Goal: Communication & Community: Participate in discussion

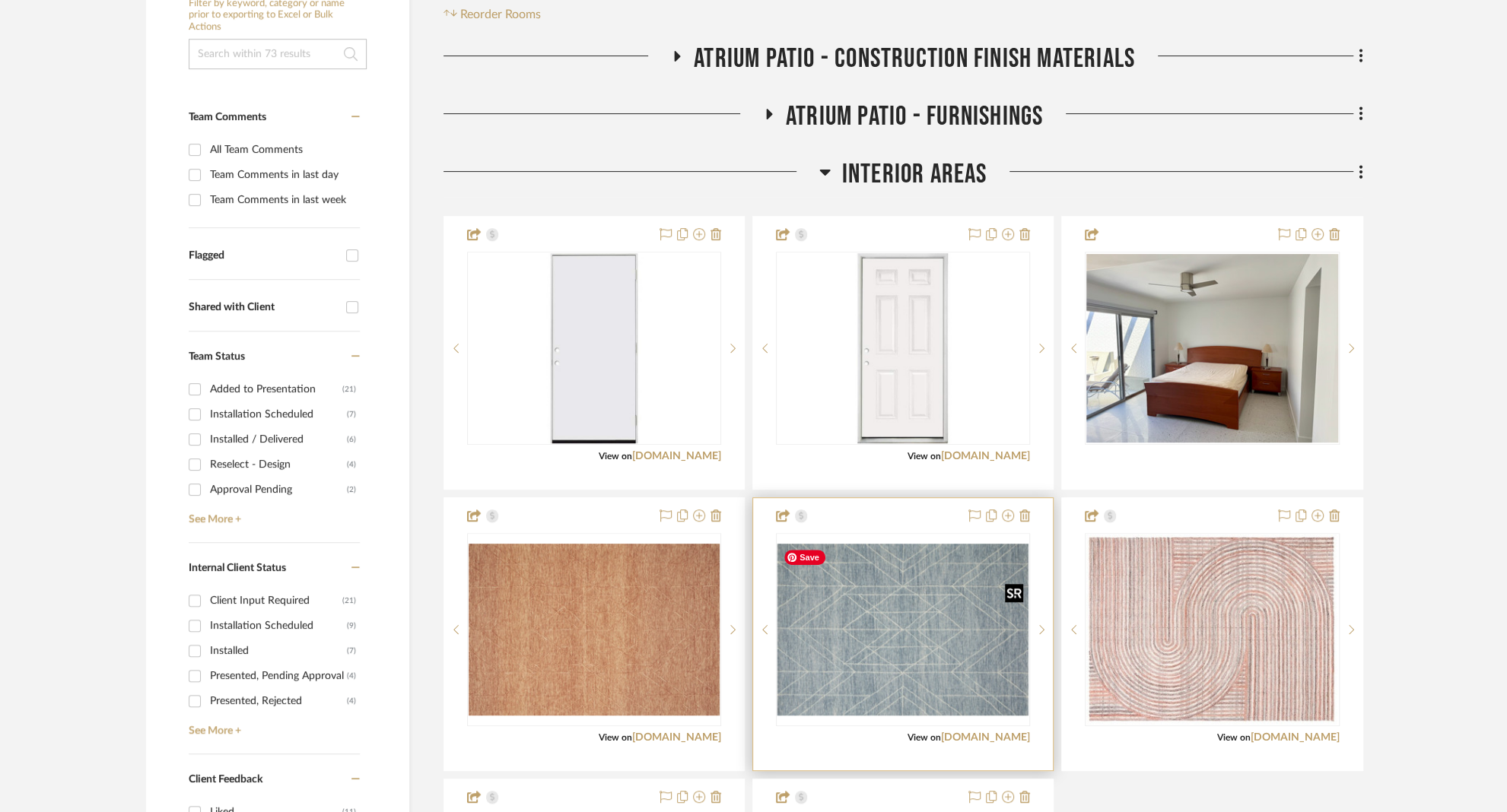
scroll to position [344, 0]
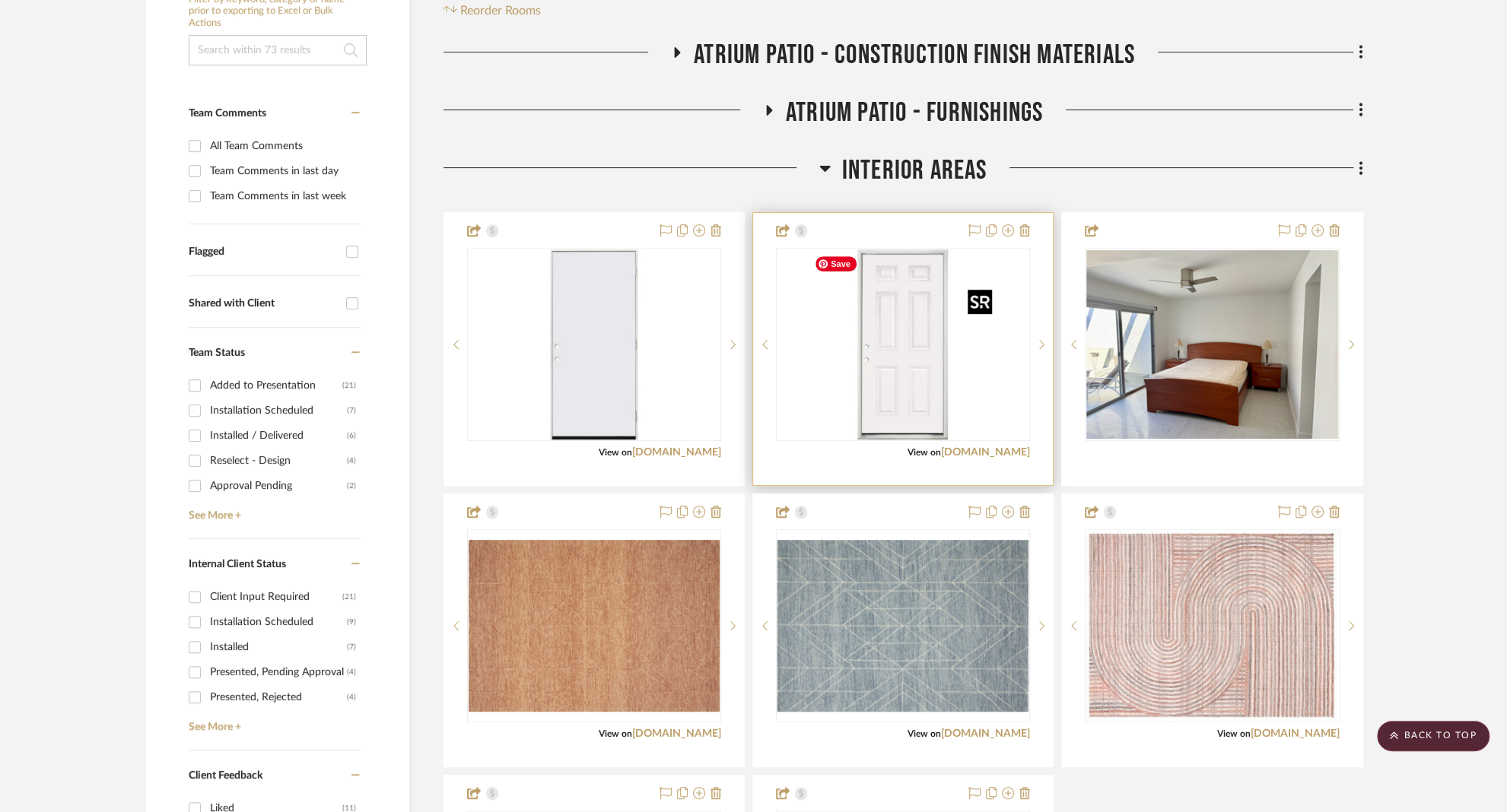
click at [891, 412] on img "0" at bounding box center [902, 344] width 190 height 190
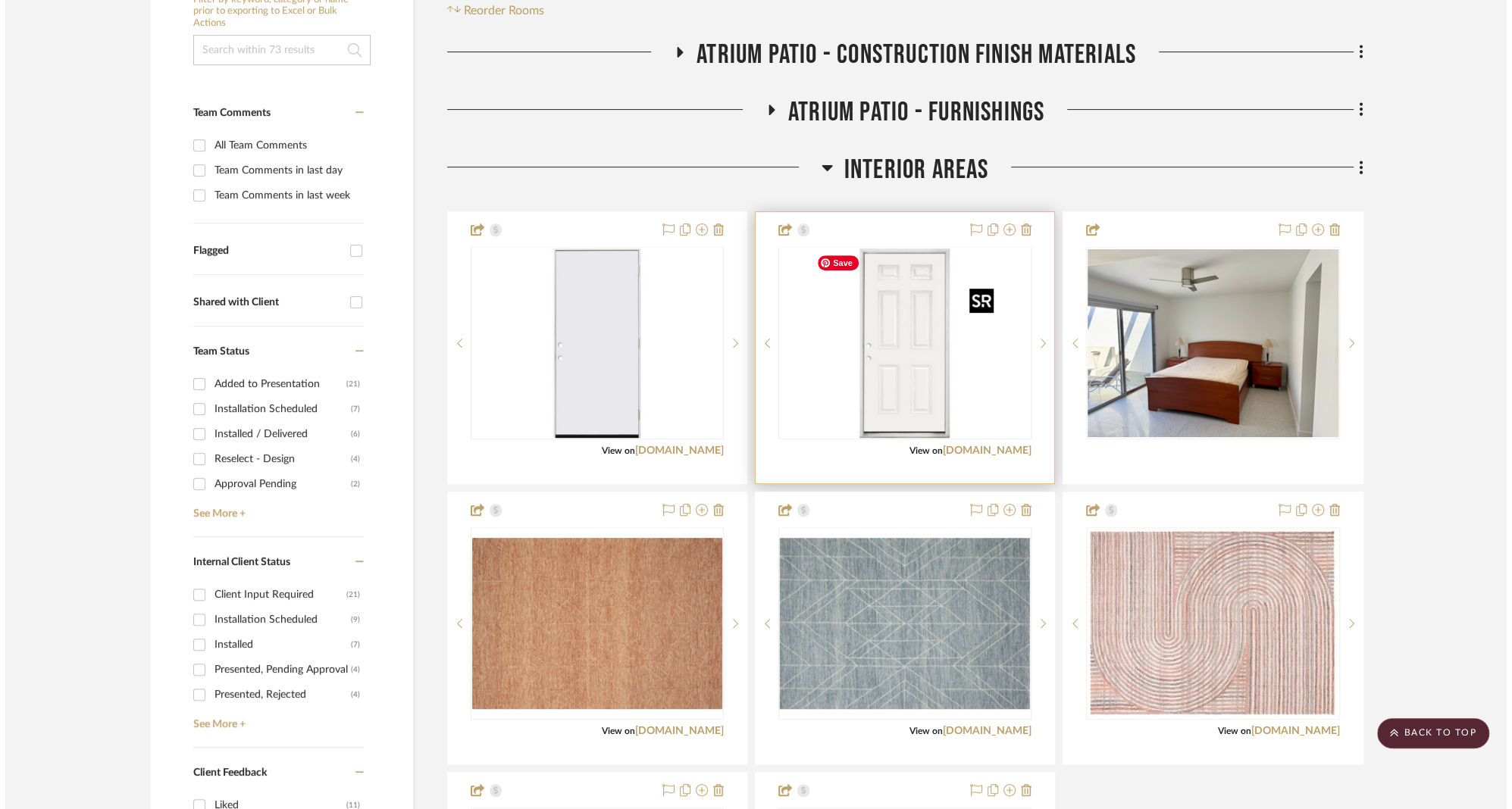
scroll to position [0, 0]
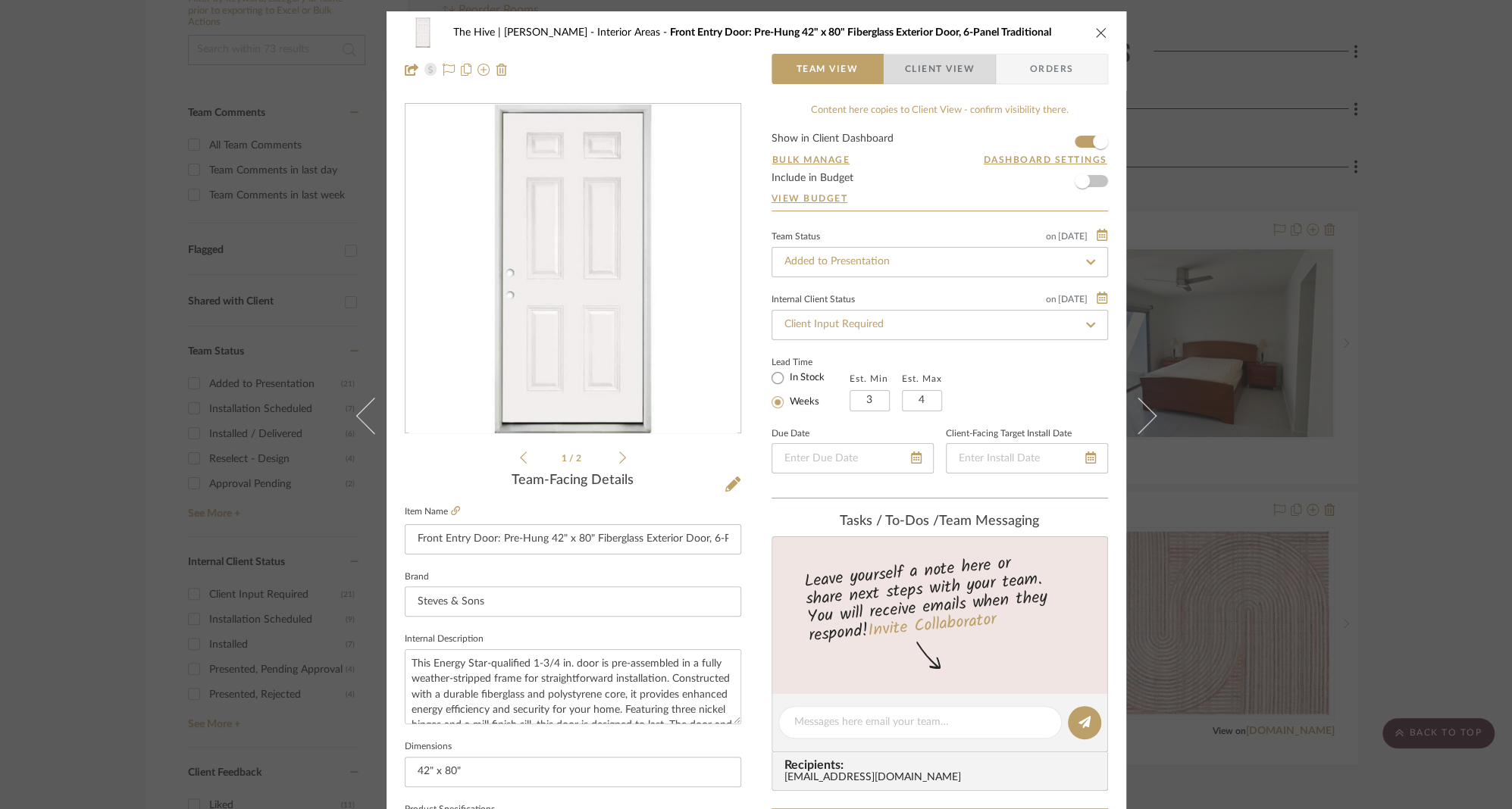
click at [937, 66] on span "Client View" at bounding box center [940, 68] width 70 height 30
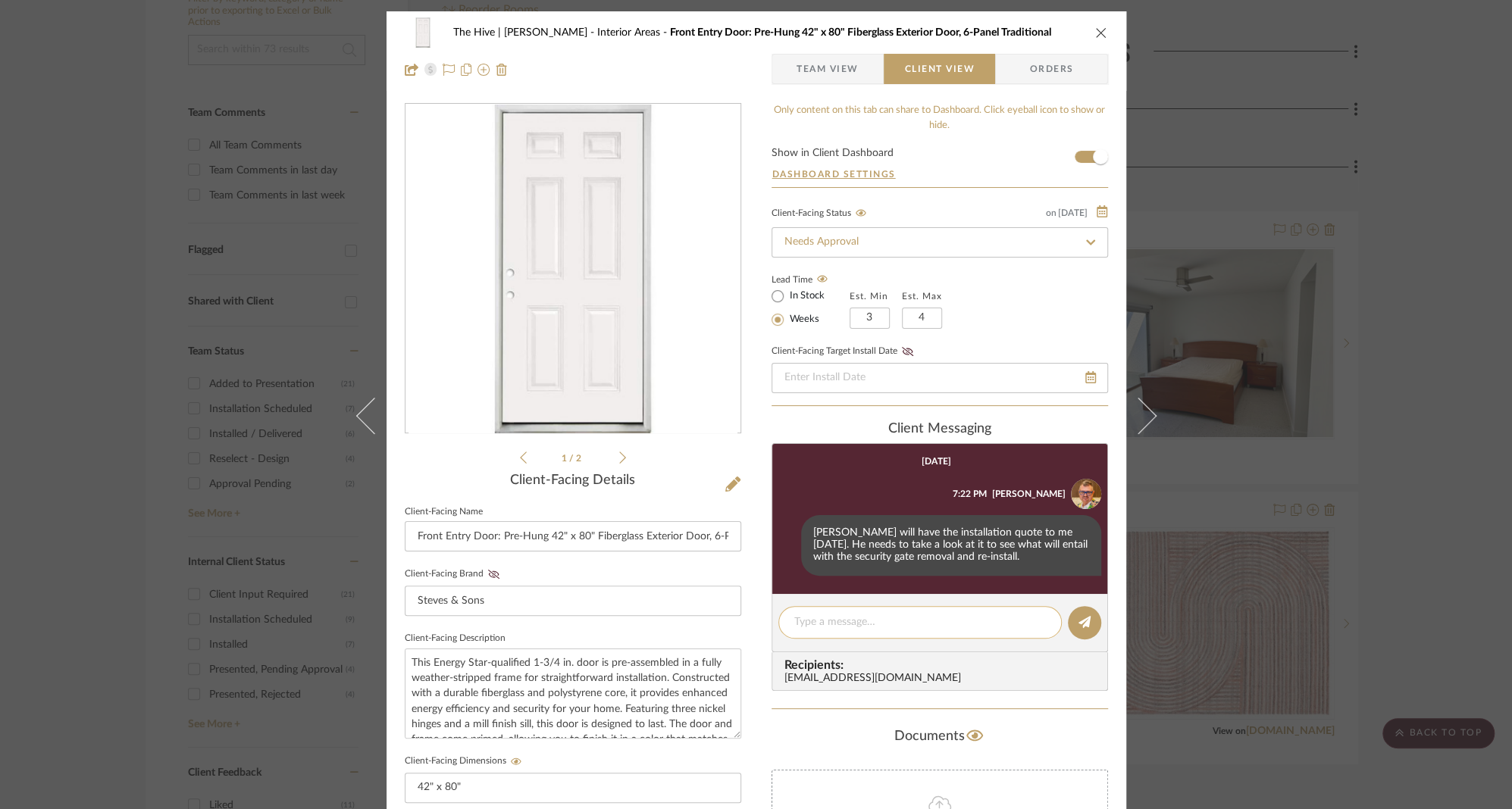
click at [862, 625] on textarea at bounding box center [920, 622] width 252 height 16
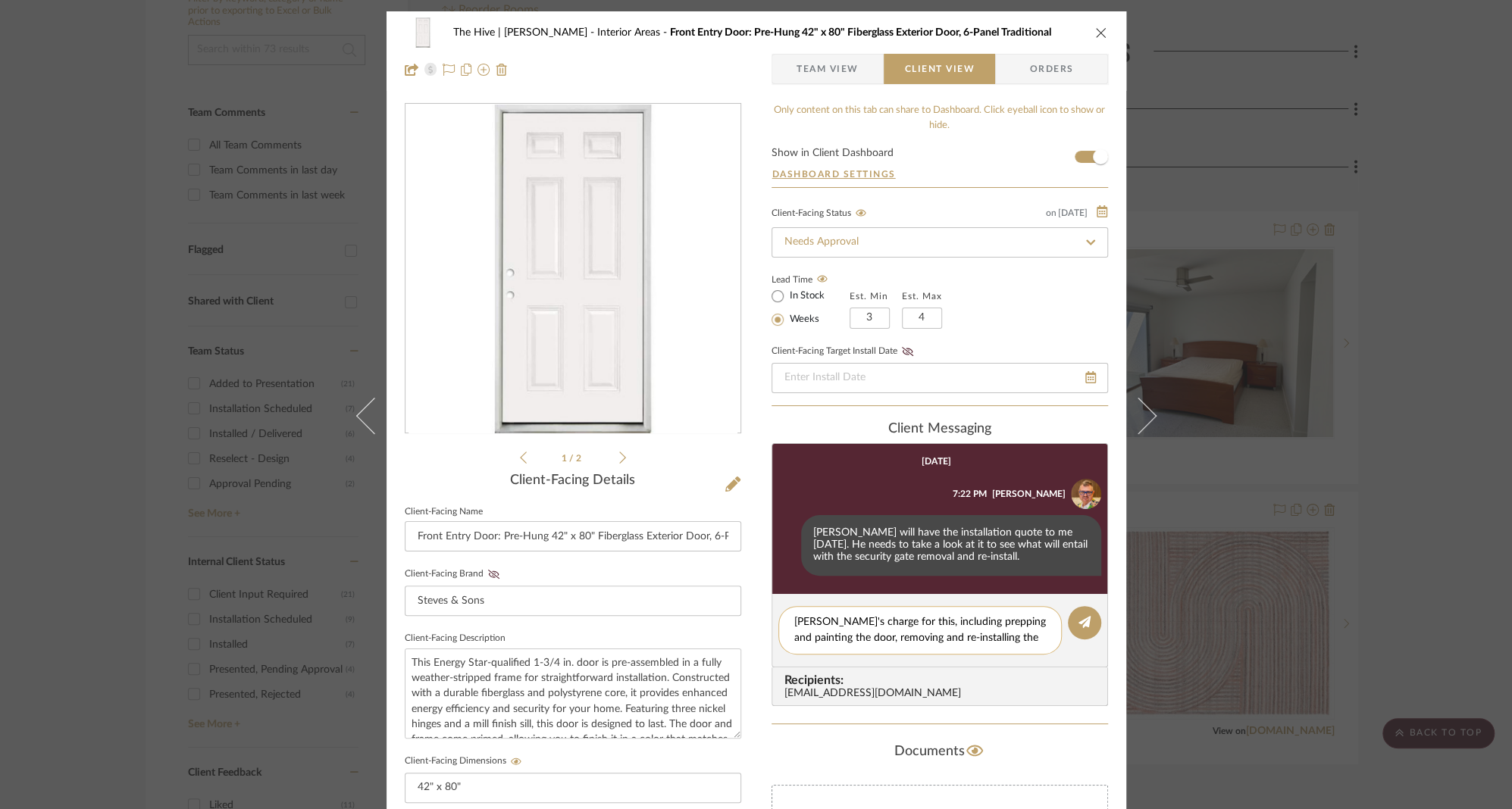
click at [1027, 639] on textarea "[PERSON_NAME]'s charge for this, including prepping and painting the door, remo…" at bounding box center [920, 630] width 252 height 32
click at [894, 625] on textarea "[PERSON_NAME]'s charge for this, including prepping and painting the door, remo…" at bounding box center [920, 639] width 252 height 48
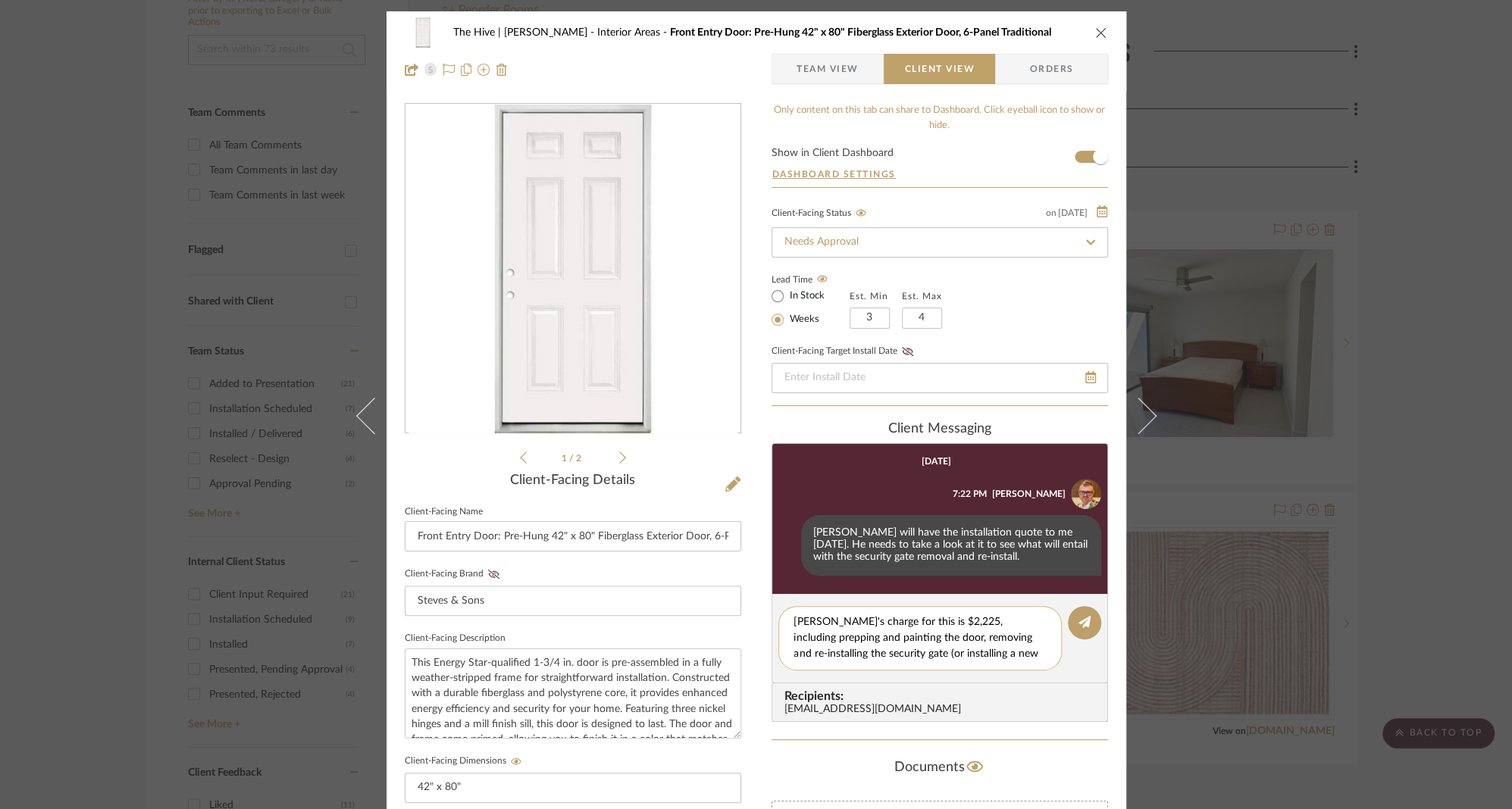
click at [876, 625] on textarea "[PERSON_NAME]'s charge for this is $2,225, including prepping and painting the …" at bounding box center [920, 639] width 252 height 48
click at [821, 659] on textarea "[PERSON_NAME]'s charge for installing this is $2,225, including prepping and pa…" at bounding box center [920, 646] width 252 height 63
click at [875, 674] on textarea "[PERSON_NAME]'s charge for installing this is $2,225, including prepping and pa…" at bounding box center [920, 646] width 252 height 63
click at [917, 658] on textarea "[PERSON_NAME]'s charge for installing this is $2,225, including prepping and pa…" at bounding box center [920, 646] width 252 height 63
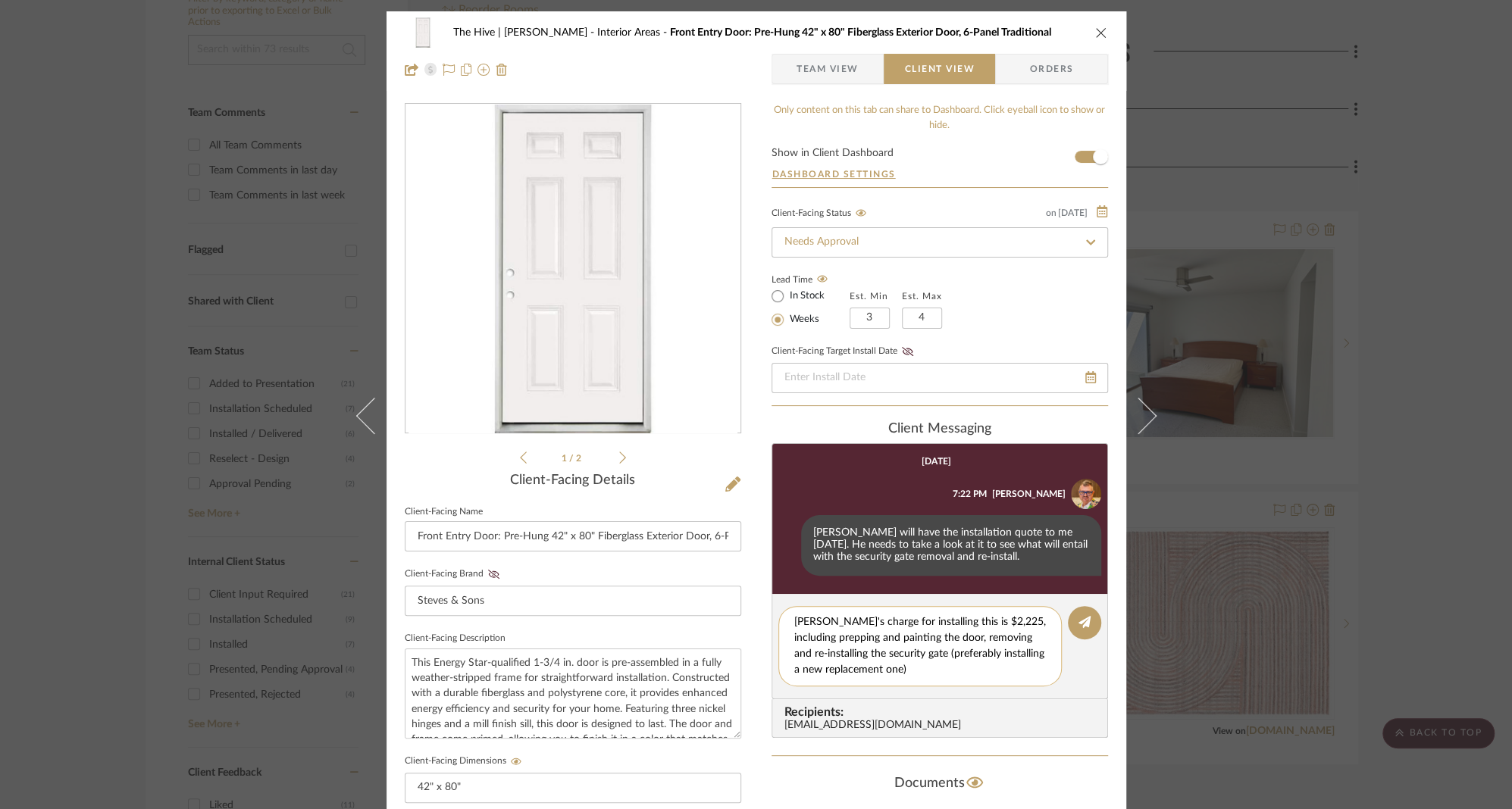
click at [889, 677] on textarea "[PERSON_NAME]'s charge for installing this is $2,225, including prepping and pa…" at bounding box center [920, 646] width 252 height 63
click at [923, 669] on textarea "[PERSON_NAME]'s charge for installing this is $2,225, including prepping and pa…" at bounding box center [926, 646] width 263 height 63
type textarea "[PERSON_NAME]'s charge for installing this is $2,225, including prepping and pa…"
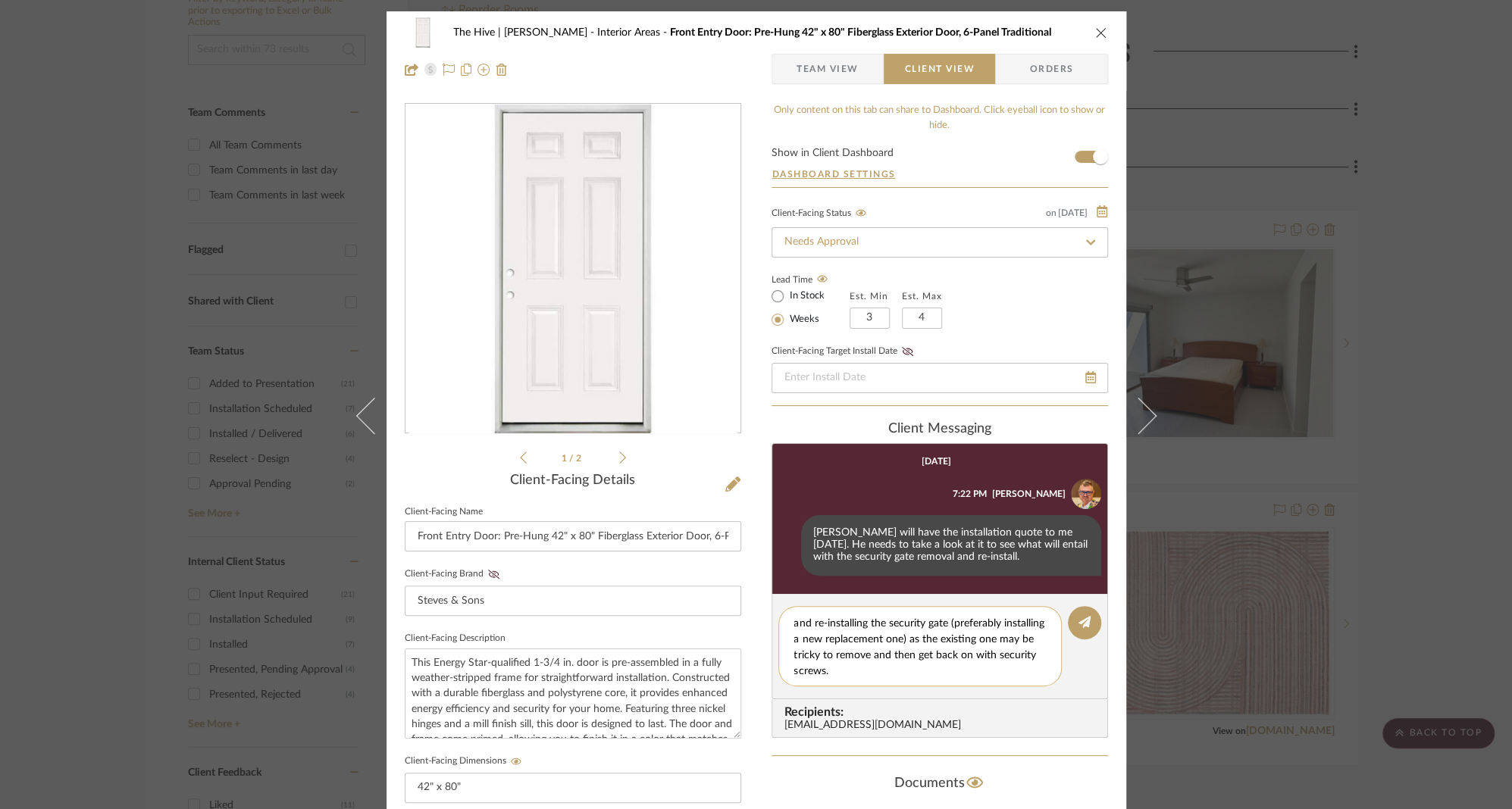
click at [914, 670] on textarea "[PERSON_NAME]'s charge for installing this is $2,225, including prepping and pa…" at bounding box center [926, 646] width 263 height 63
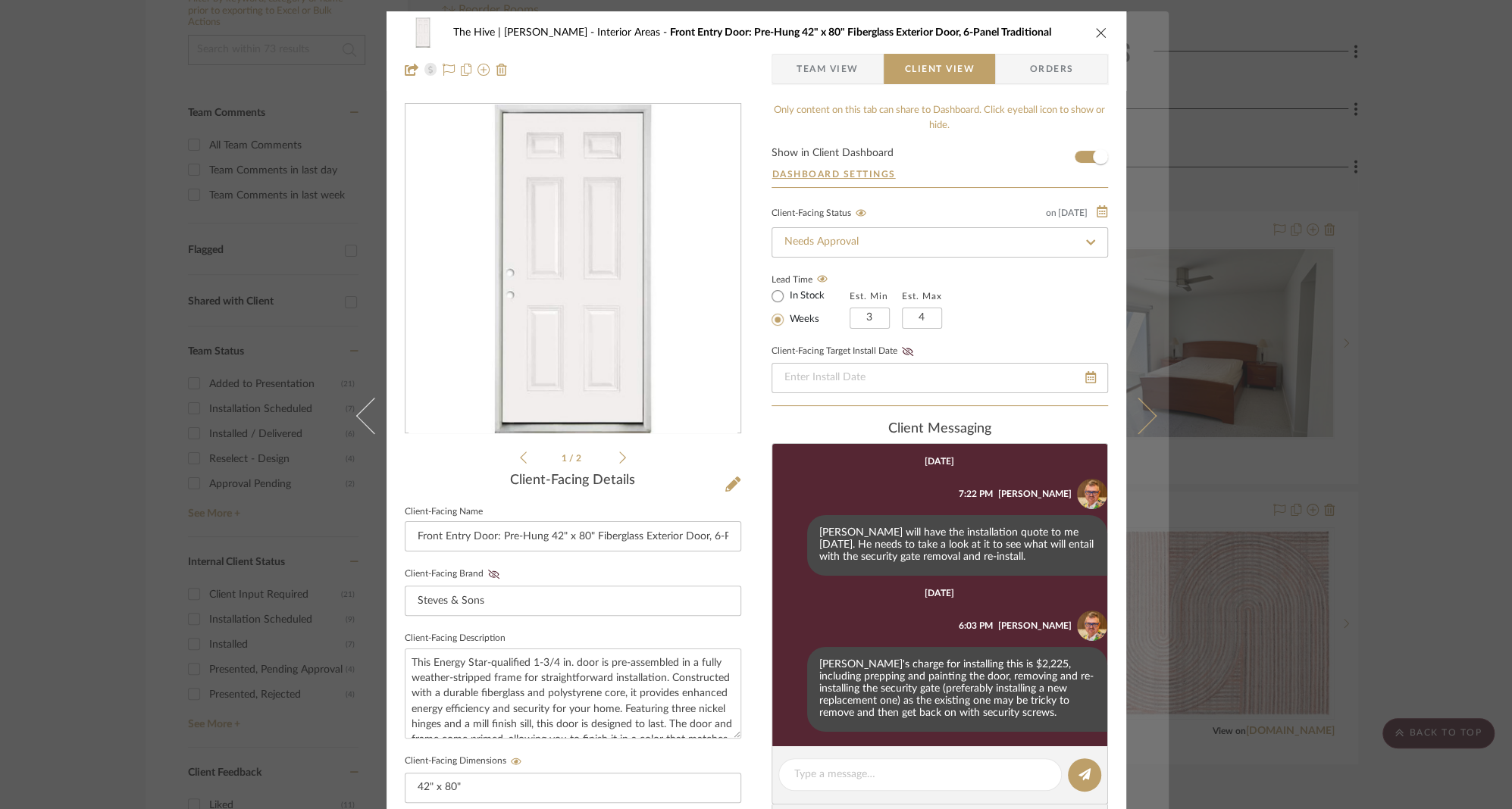
click at [1143, 418] on icon at bounding box center [1137, 416] width 36 height 36
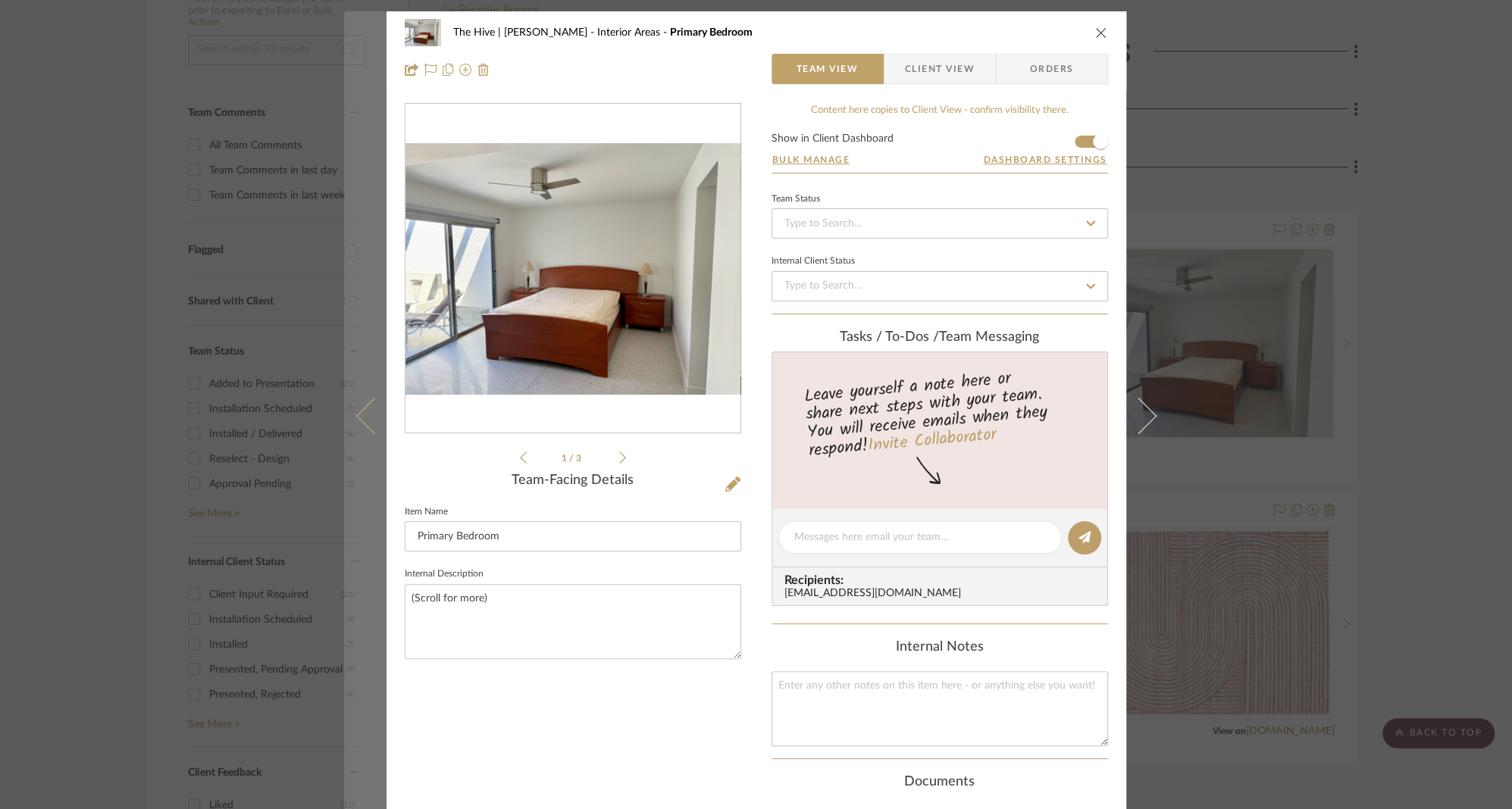
click at [355, 416] on icon at bounding box center [373, 416] width 36 height 36
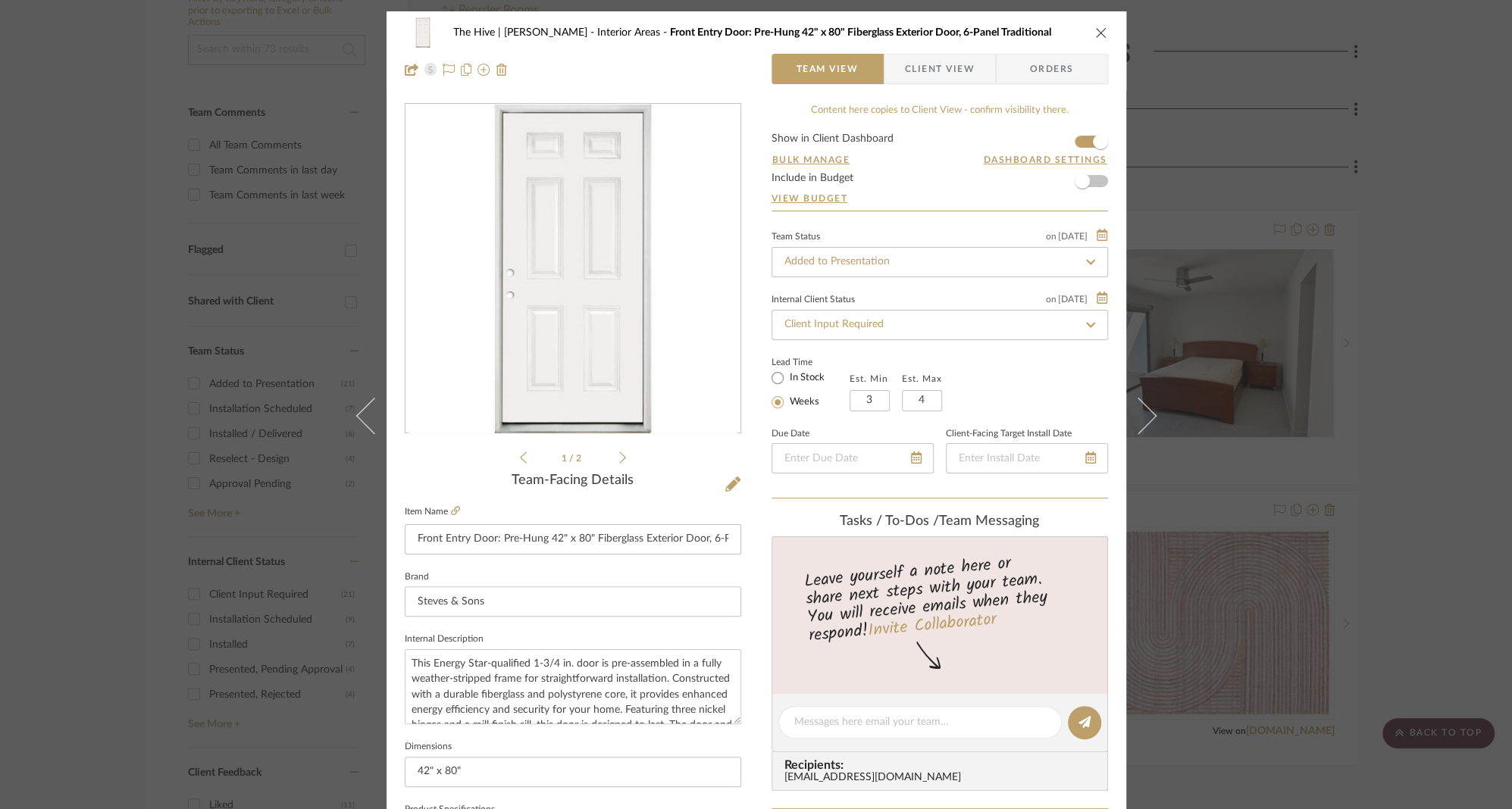
click at [355, 416] on icon at bounding box center [373, 416] width 36 height 36
click at [918, 75] on span "Client View" at bounding box center [940, 68] width 70 height 30
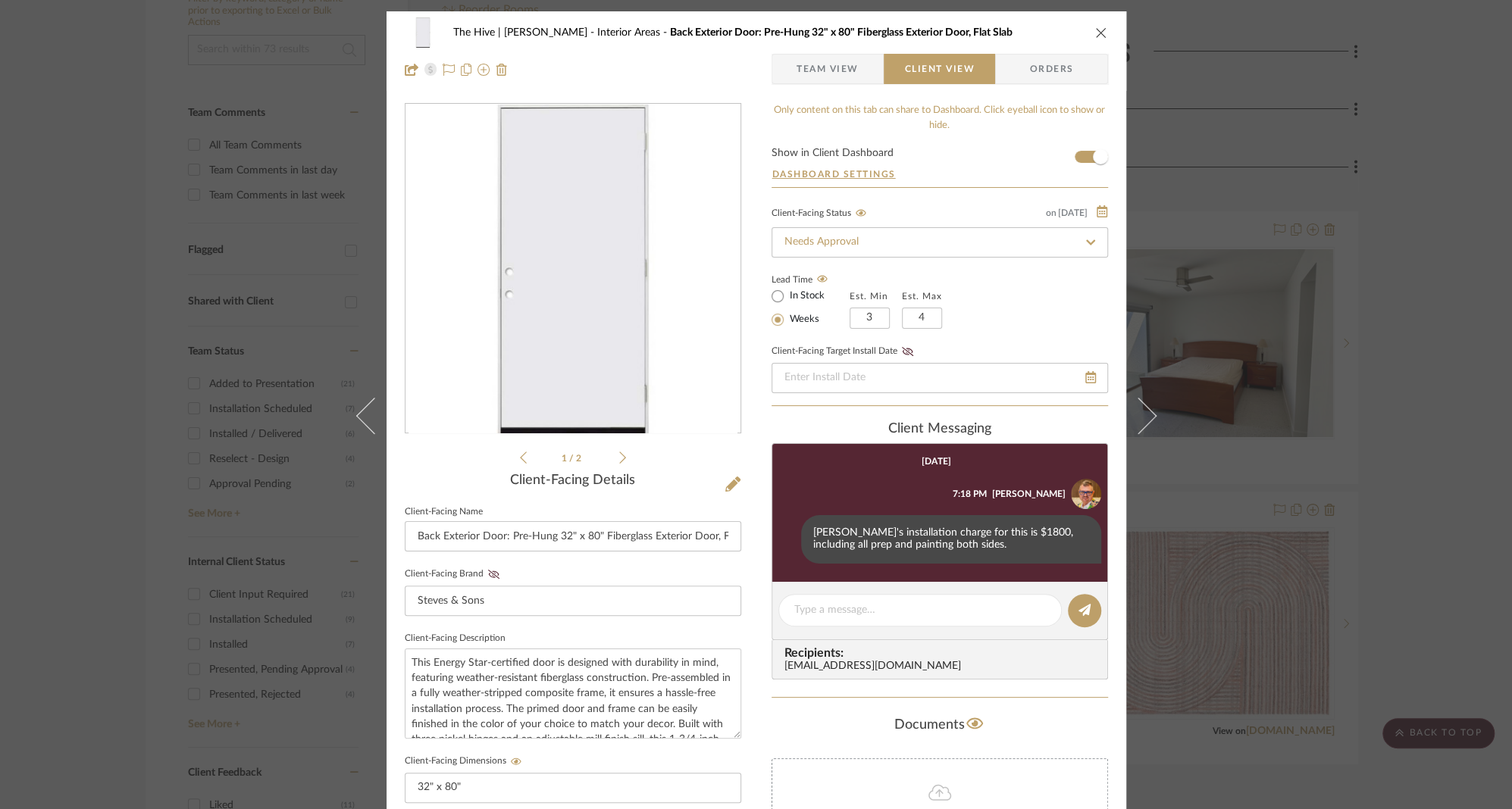
click at [1096, 30] on icon "close" at bounding box center [1101, 33] width 12 height 12
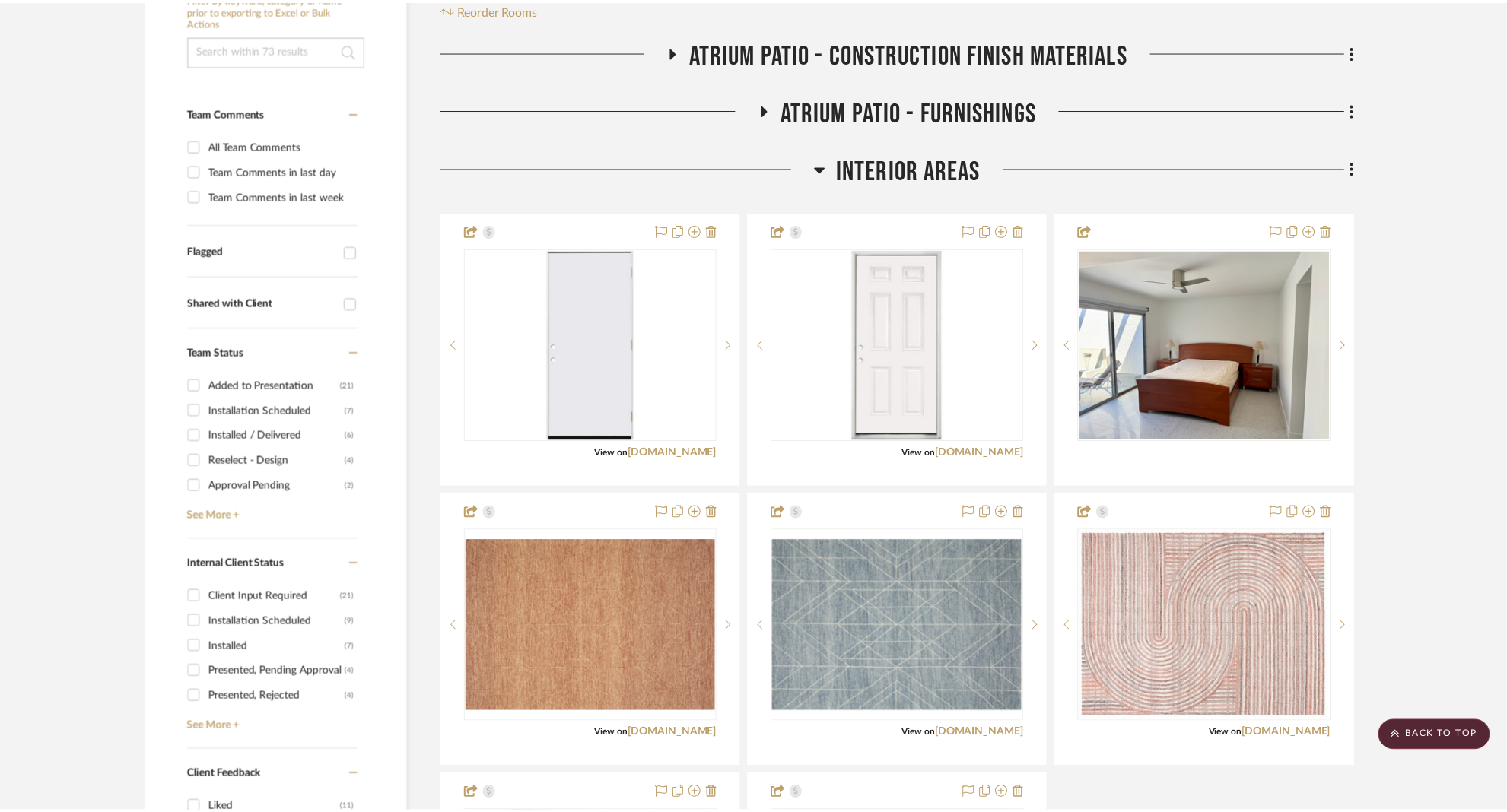
scroll to position [344, 0]
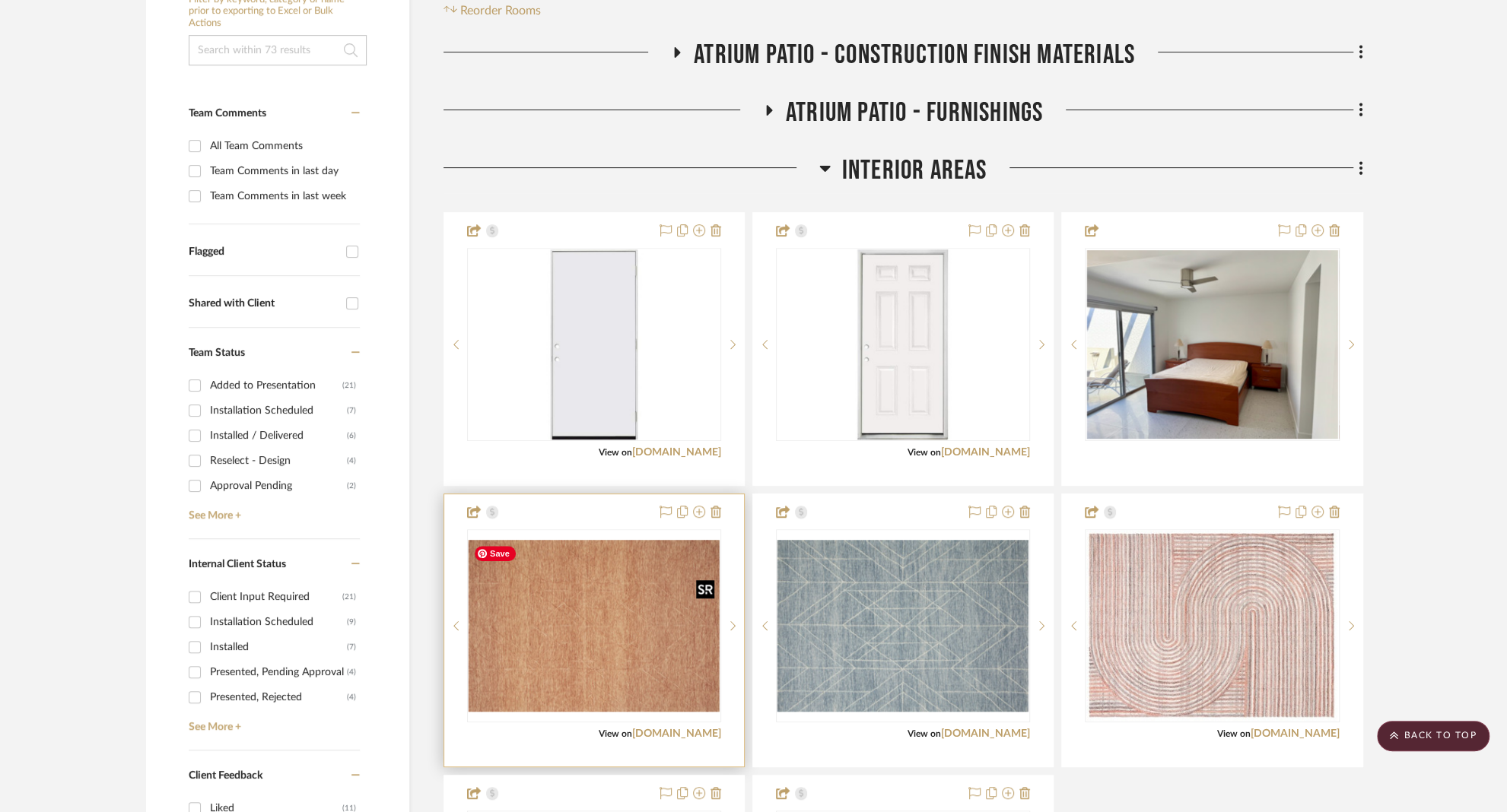
click at [579, 622] on img "0" at bounding box center [594, 626] width 251 height 172
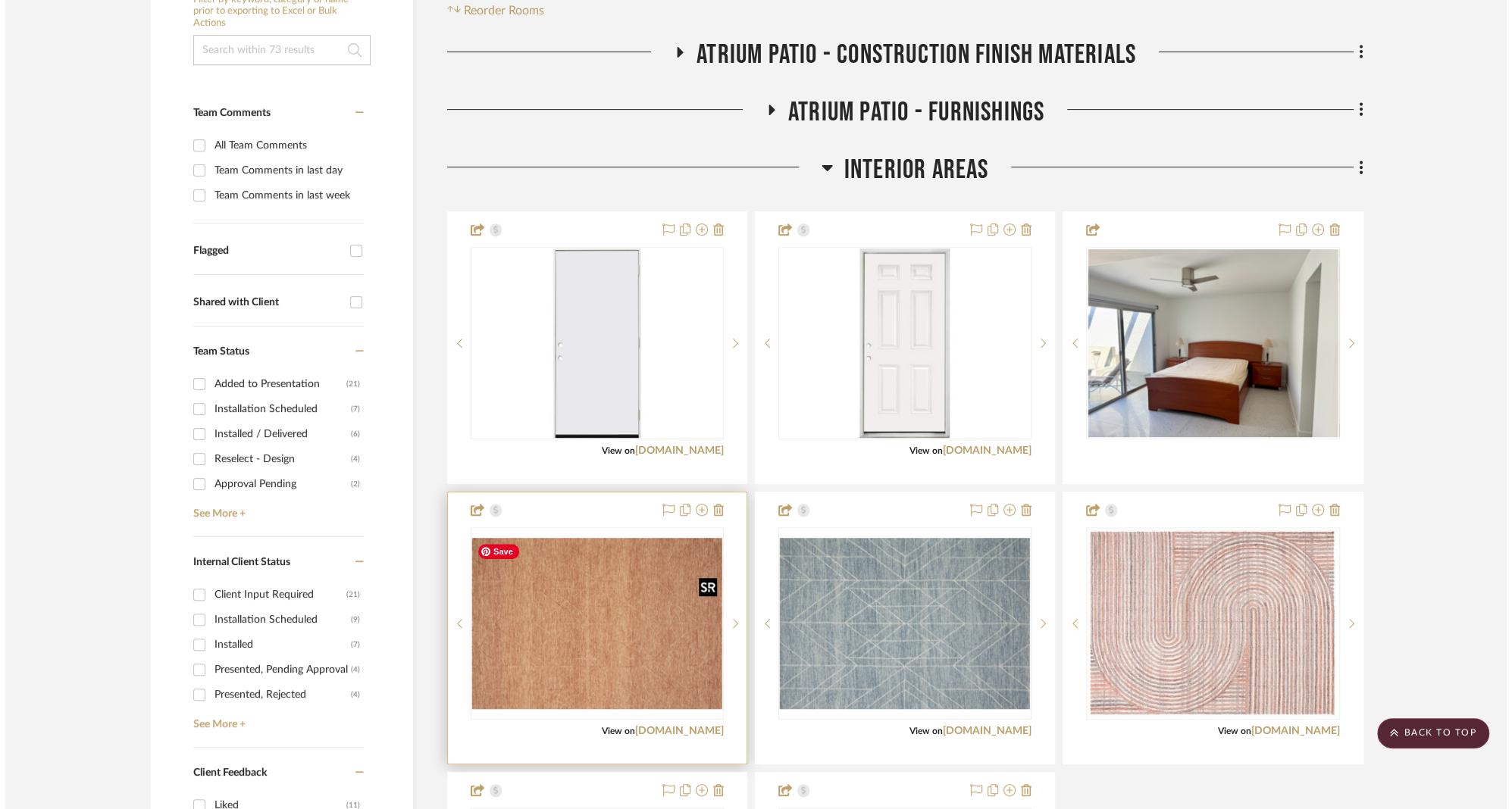
scroll to position [0, 0]
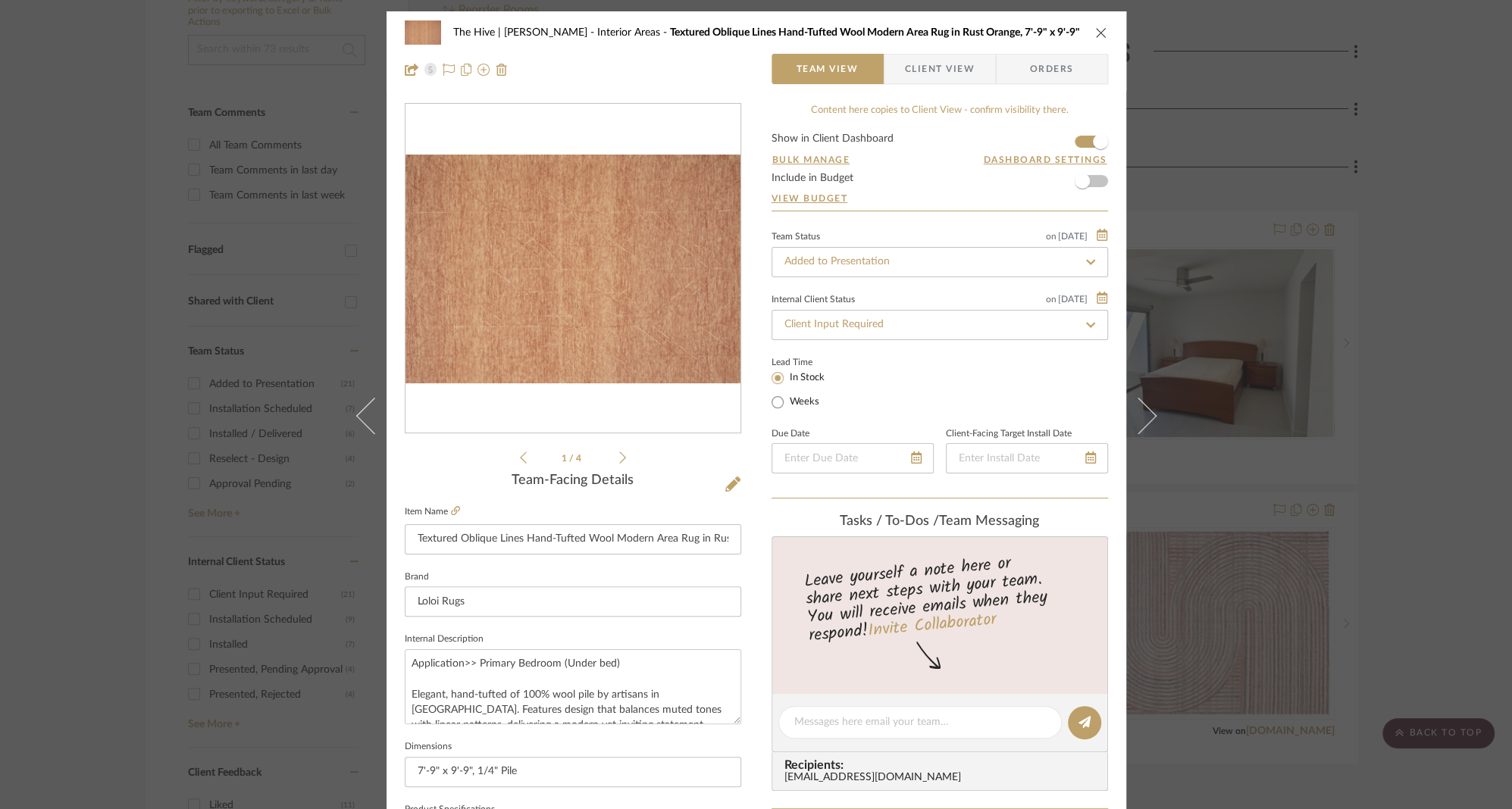
click at [917, 70] on span "Client View" at bounding box center [940, 68] width 70 height 30
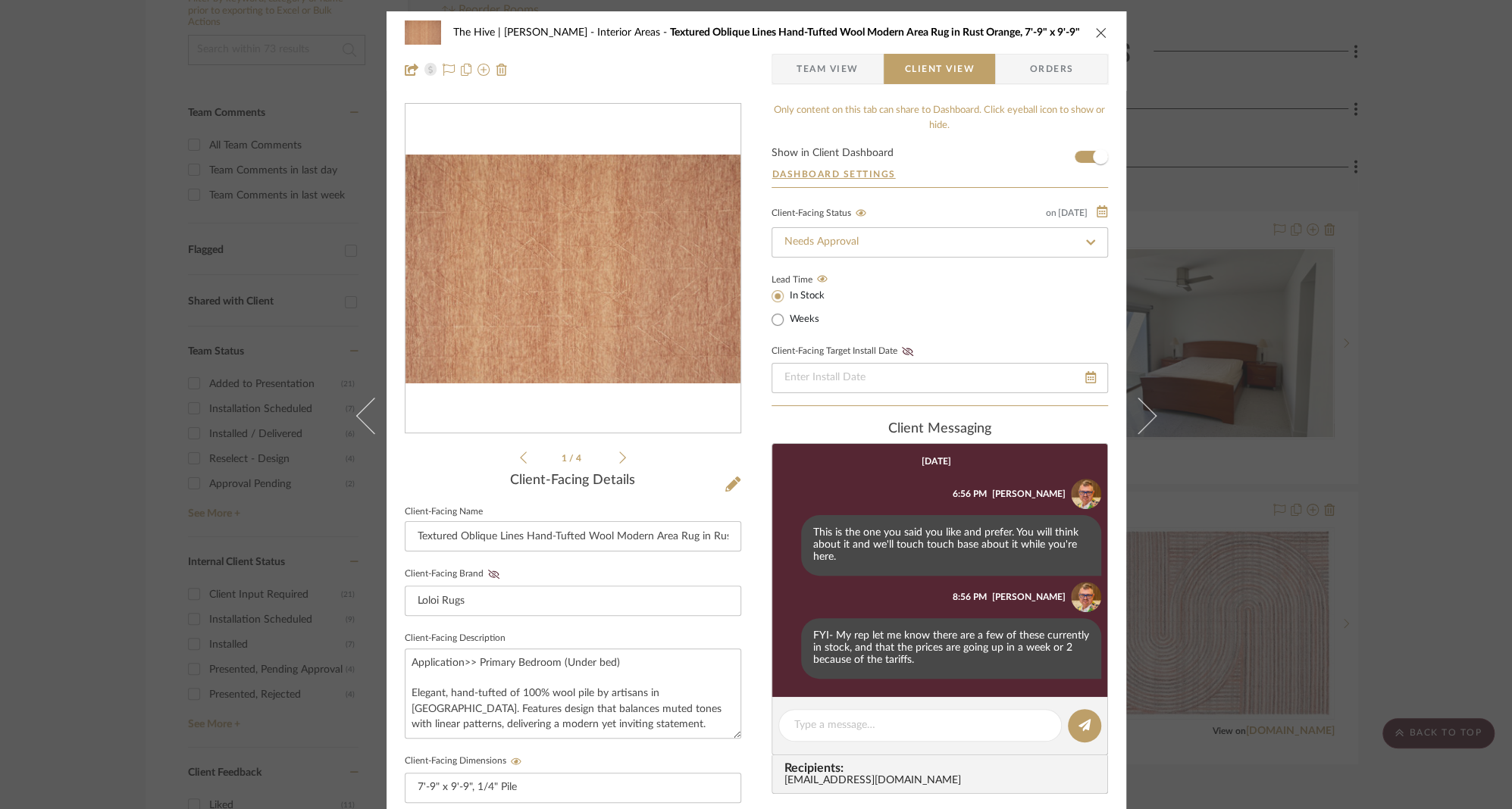
click at [1099, 30] on icon "close" at bounding box center [1101, 33] width 12 height 12
